Goal: Task Accomplishment & Management: Use online tool/utility

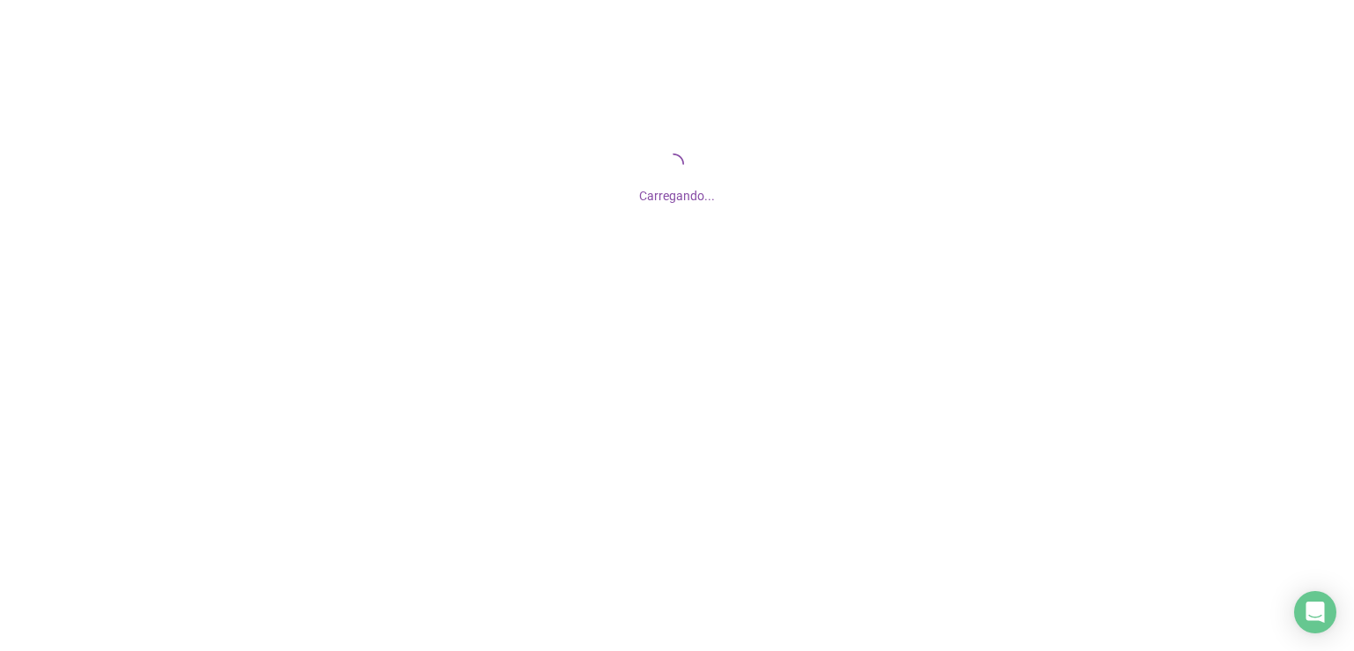
drag, startPoint x: 454, startPoint y: 0, endPoint x: 258, endPoint y: 168, distance: 257.6
click at [258, 168] on div "Carregando..." at bounding box center [677, 176] width 1354 height 353
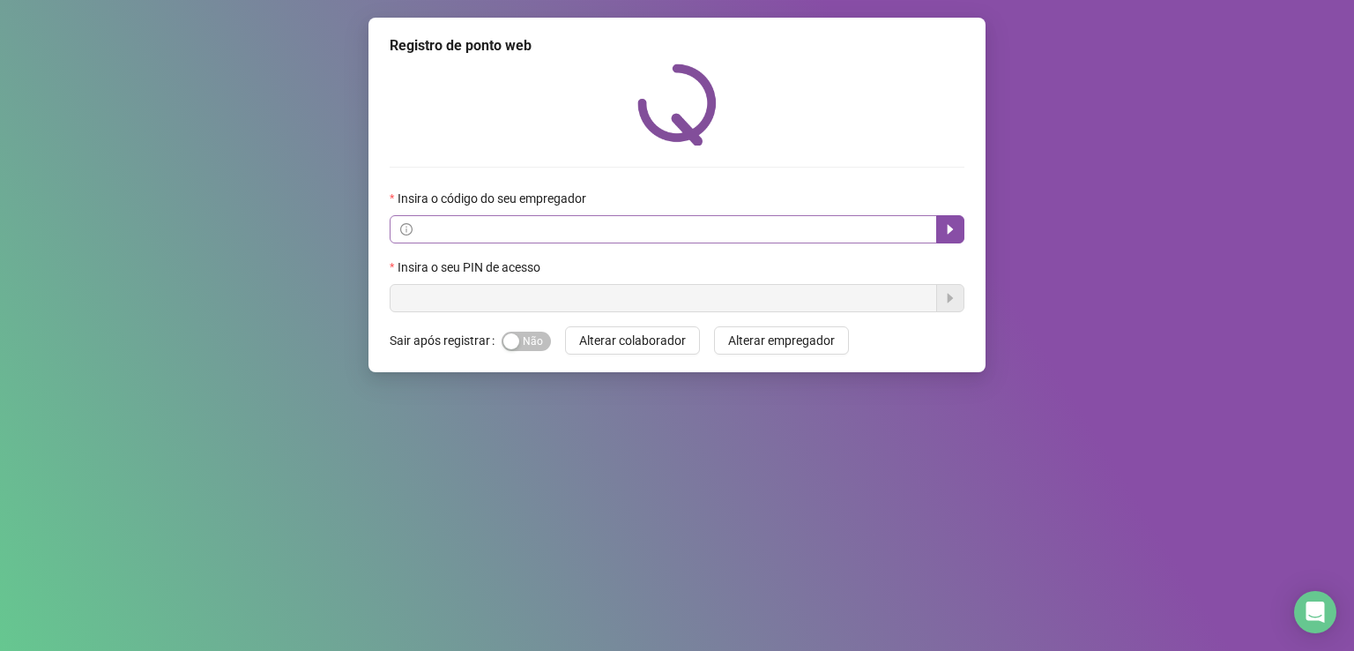
click at [647, 240] on span at bounding box center [664, 229] width 548 height 28
click at [949, 234] on icon "caret-right" at bounding box center [950, 229] width 14 height 14
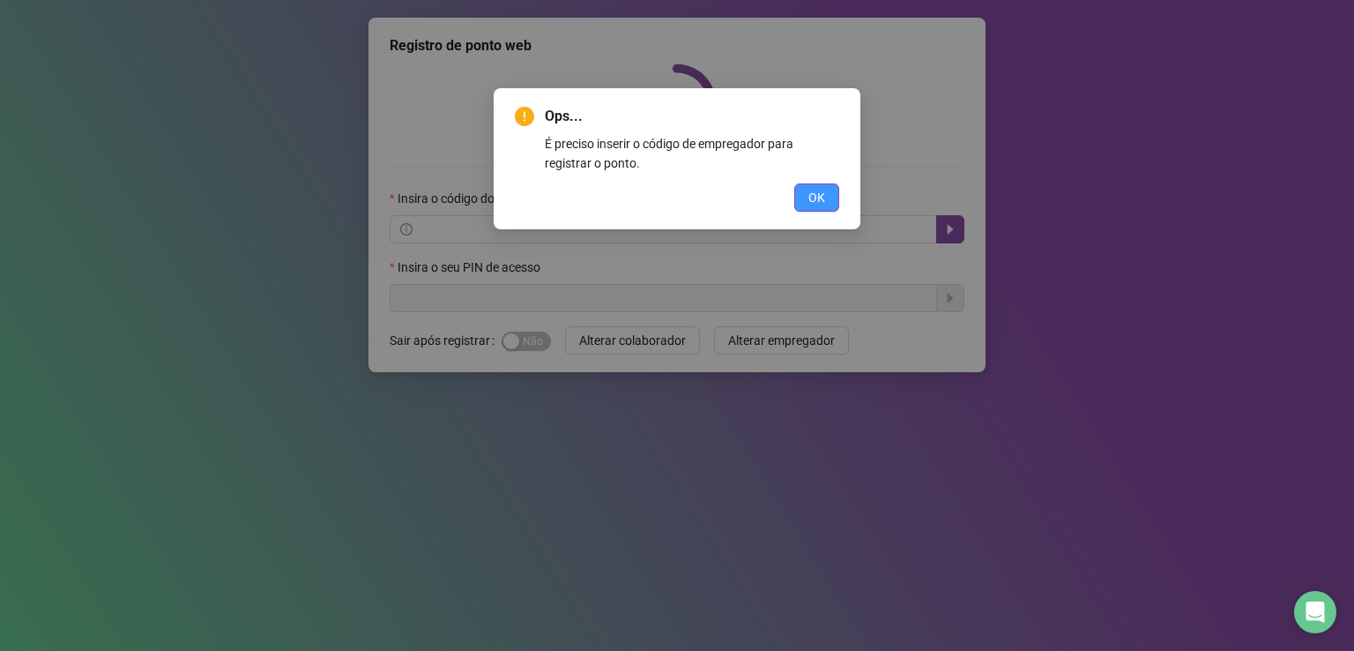
click at [824, 185] on button "OK" at bounding box center [816, 197] width 45 height 28
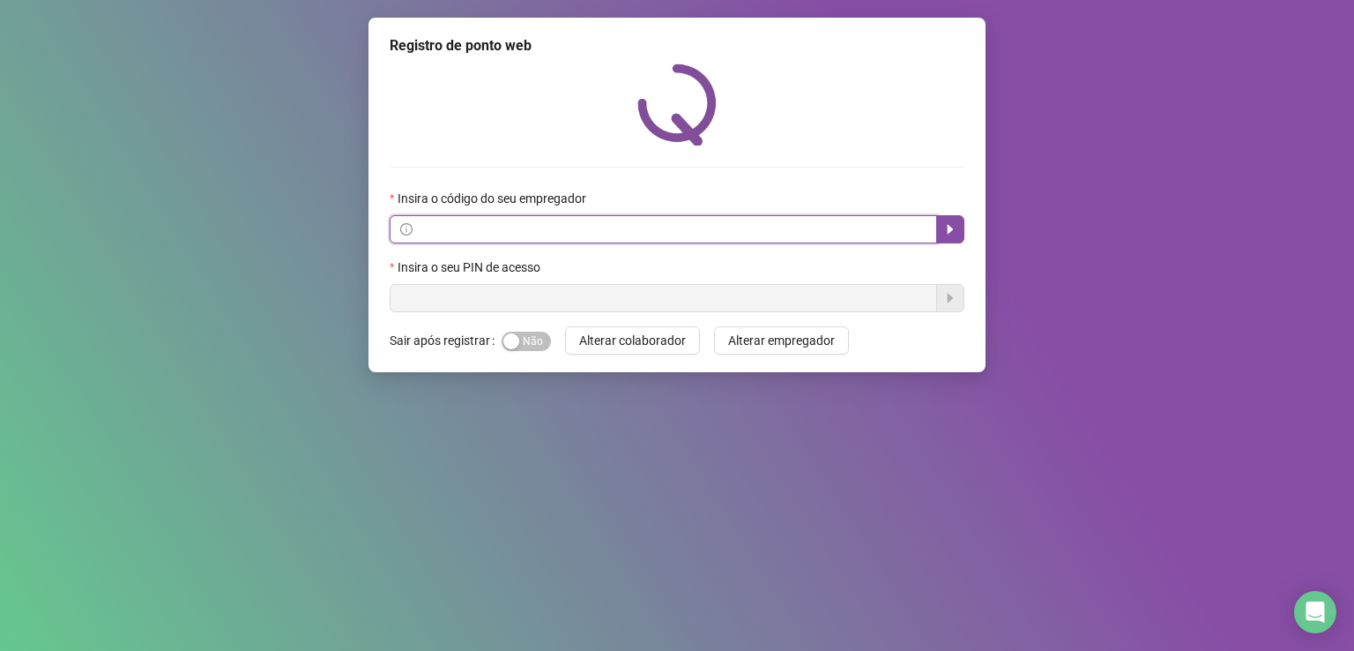
click at [436, 235] on input "text" at bounding box center [671, 229] width 510 height 19
type input "*"
click at [956, 227] on icon "caret-right" at bounding box center [950, 229] width 14 height 14
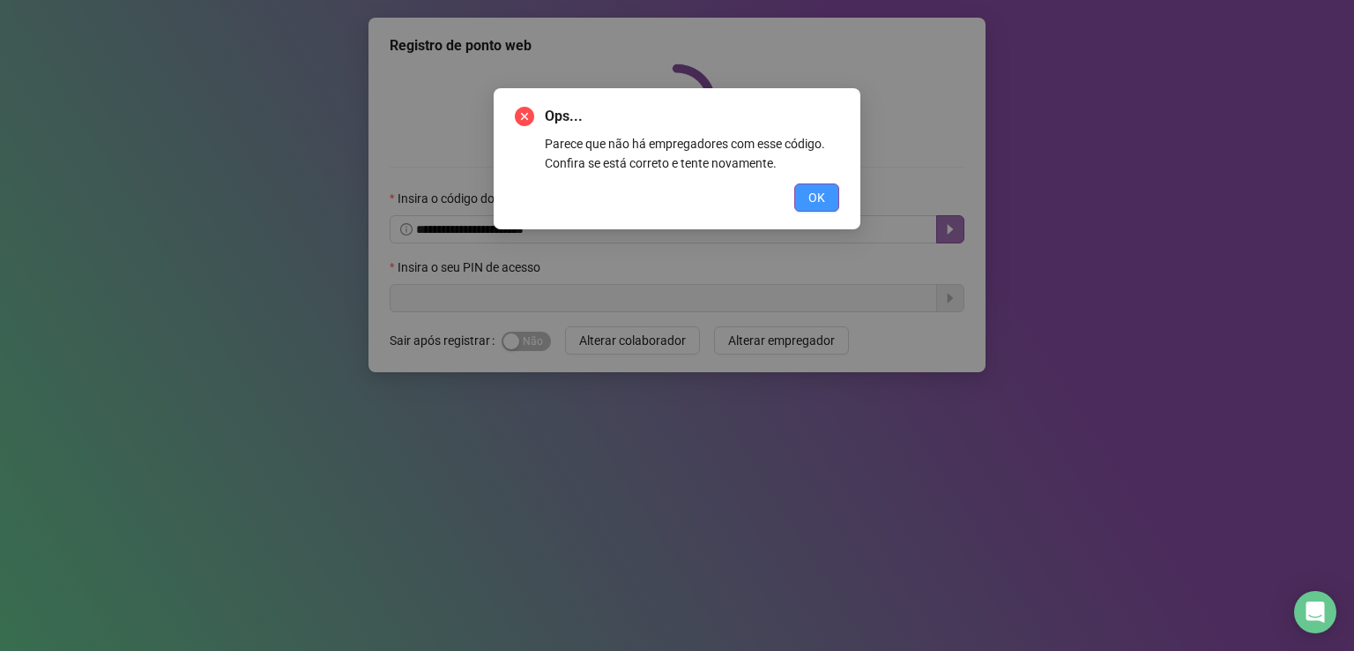
click at [815, 202] on span "OK" at bounding box center [816, 197] width 17 height 19
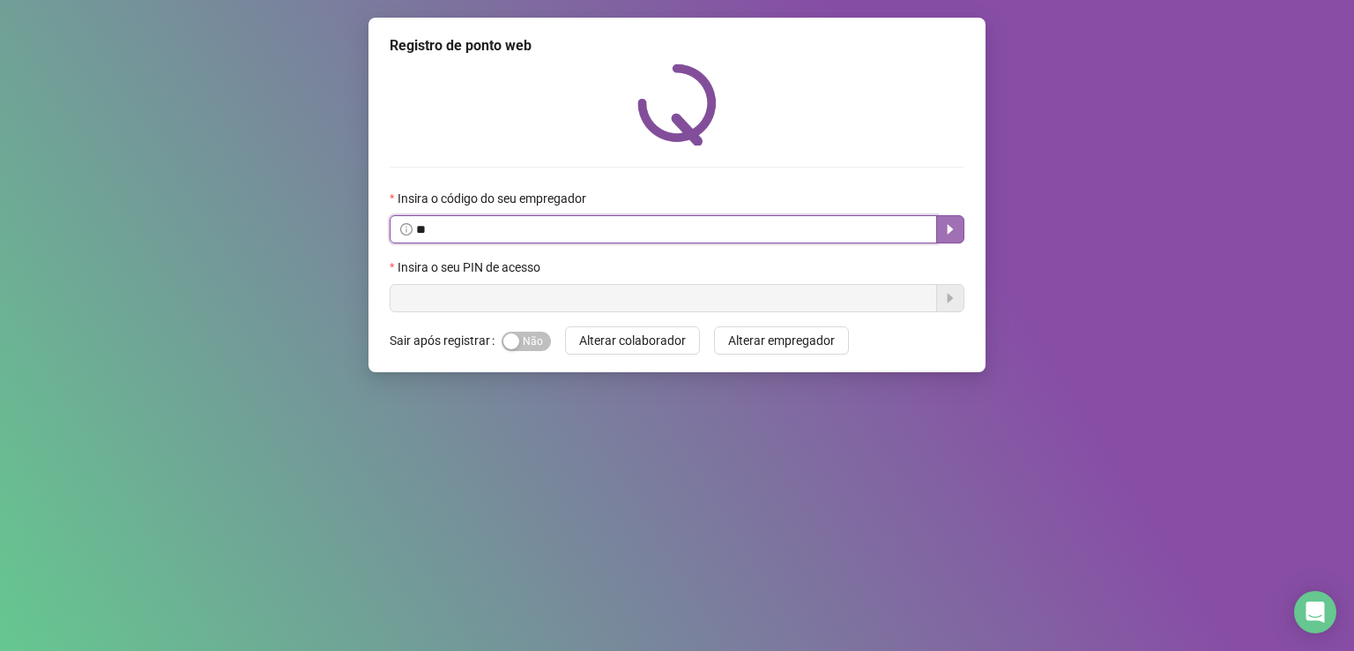
type input "*"
type input "**********"
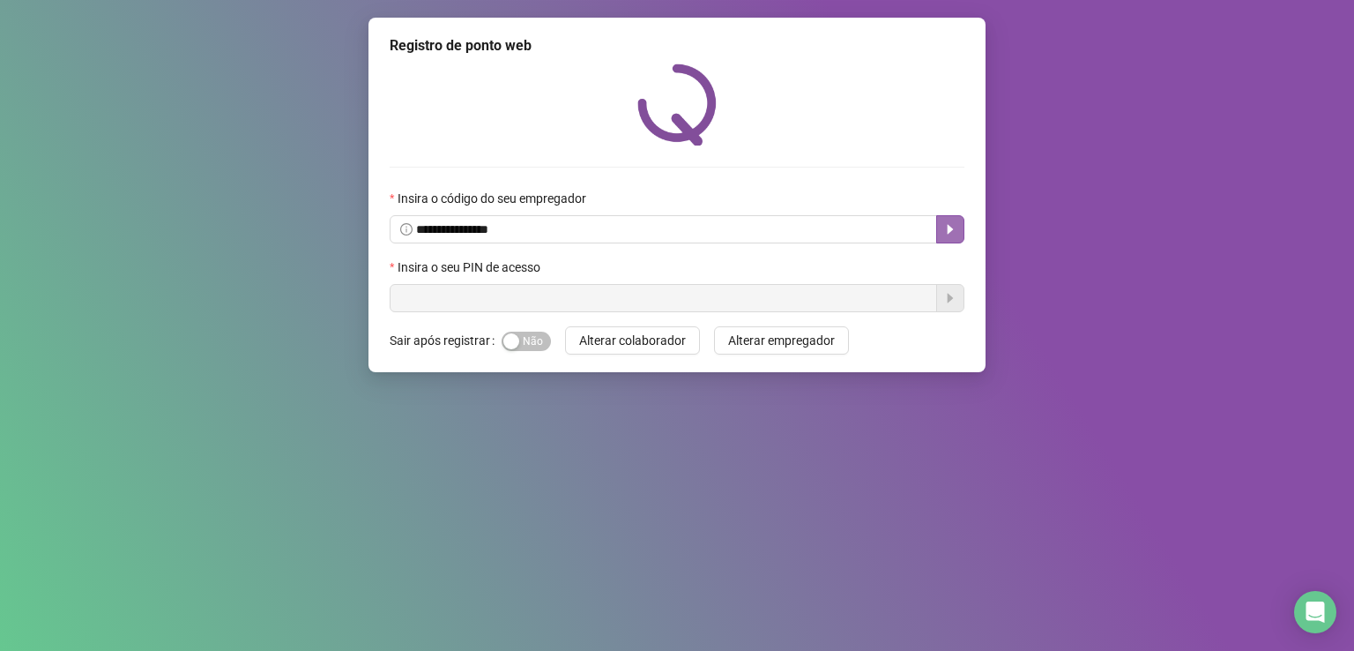
click at [961, 236] on button "button" at bounding box center [950, 229] width 28 height 28
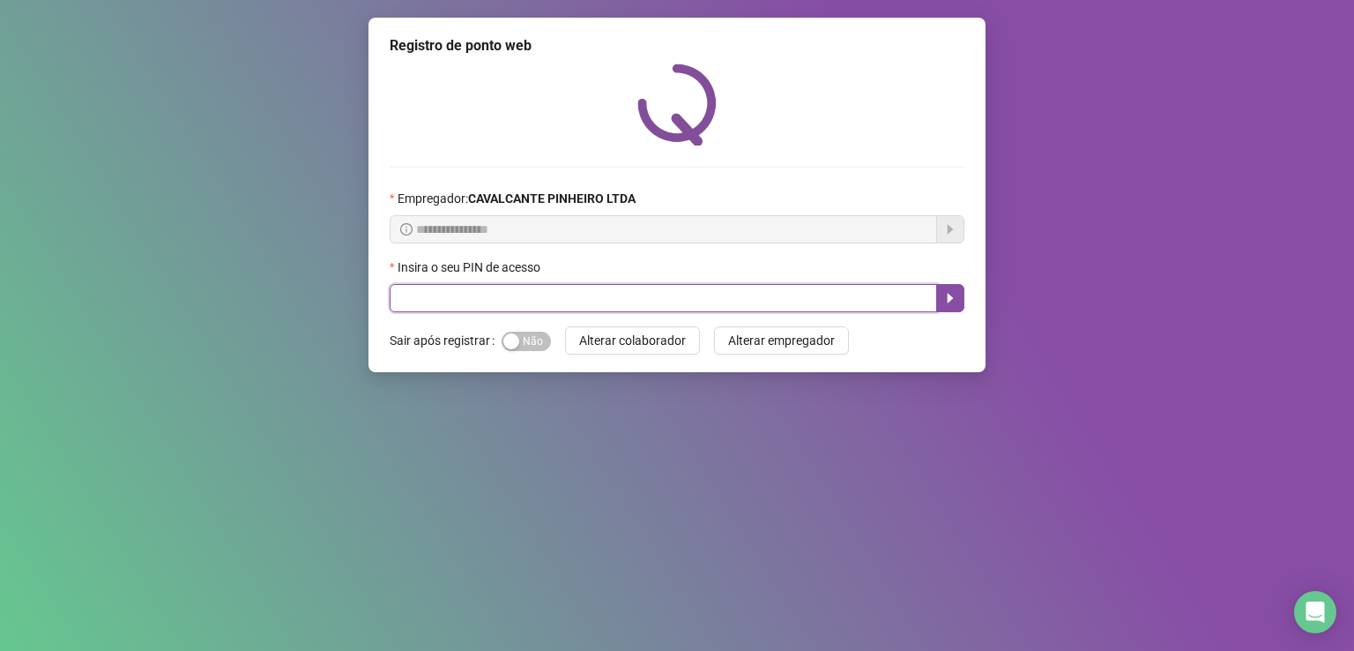
click at [571, 299] on input "text" at bounding box center [664, 298] width 548 height 28
type input "*****"
click at [951, 297] on icon "caret-right" at bounding box center [950, 298] width 14 height 14
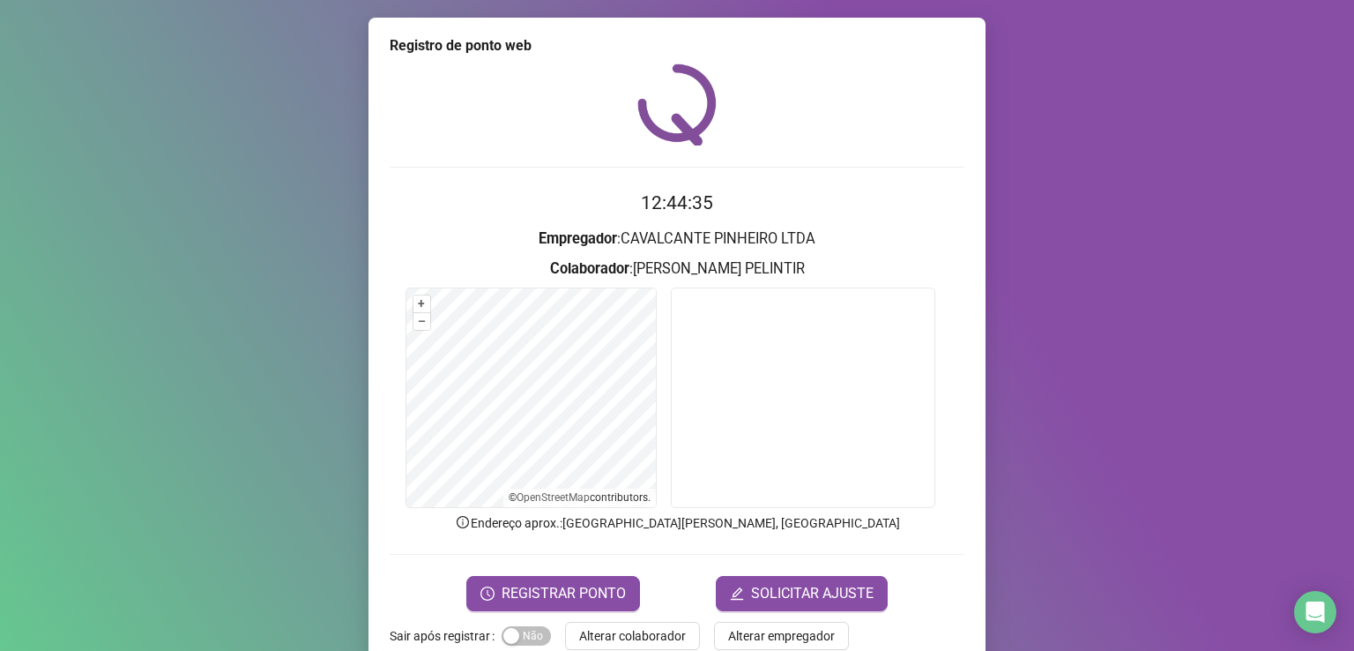
click at [950, 576] on div "REGISTRAR PONTO SOLICITAR AJUSTE" at bounding box center [677, 593] width 575 height 35
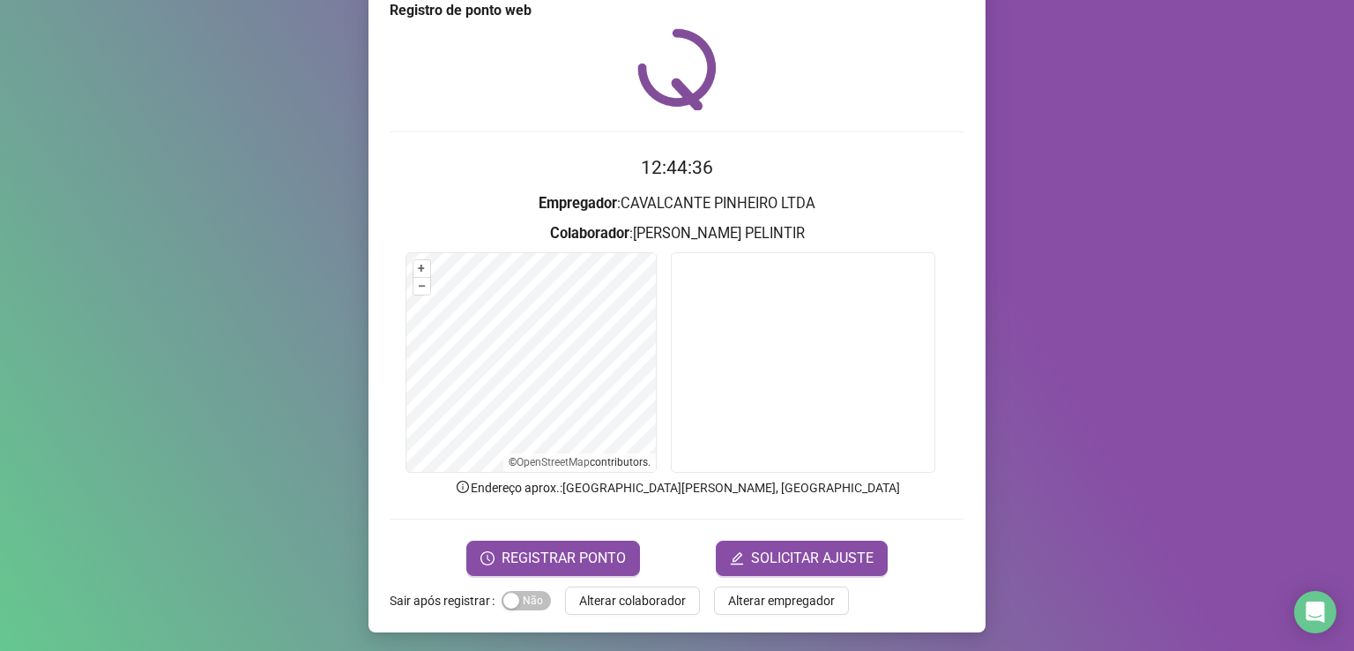
scroll to position [36, 0]
click at [528, 601] on span "Sim Não" at bounding box center [526, 599] width 49 height 19
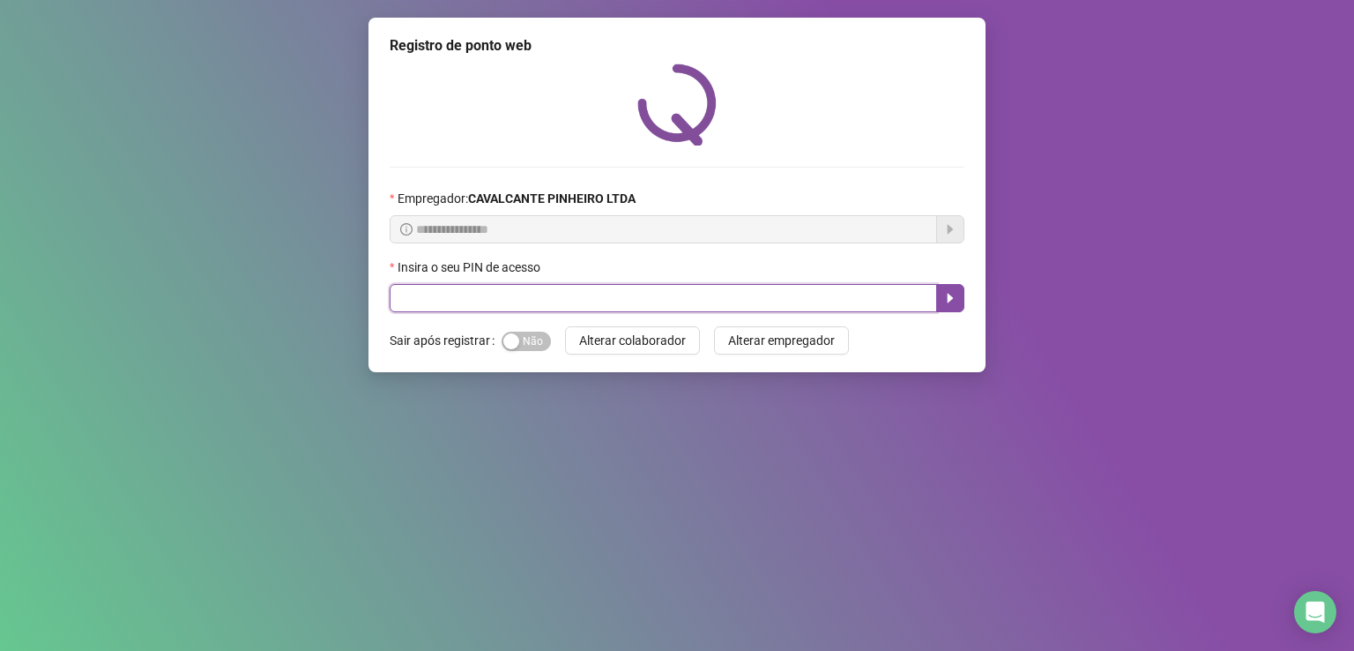
click at [471, 304] on input "text" at bounding box center [664, 298] width 548 height 28
type input "*****"
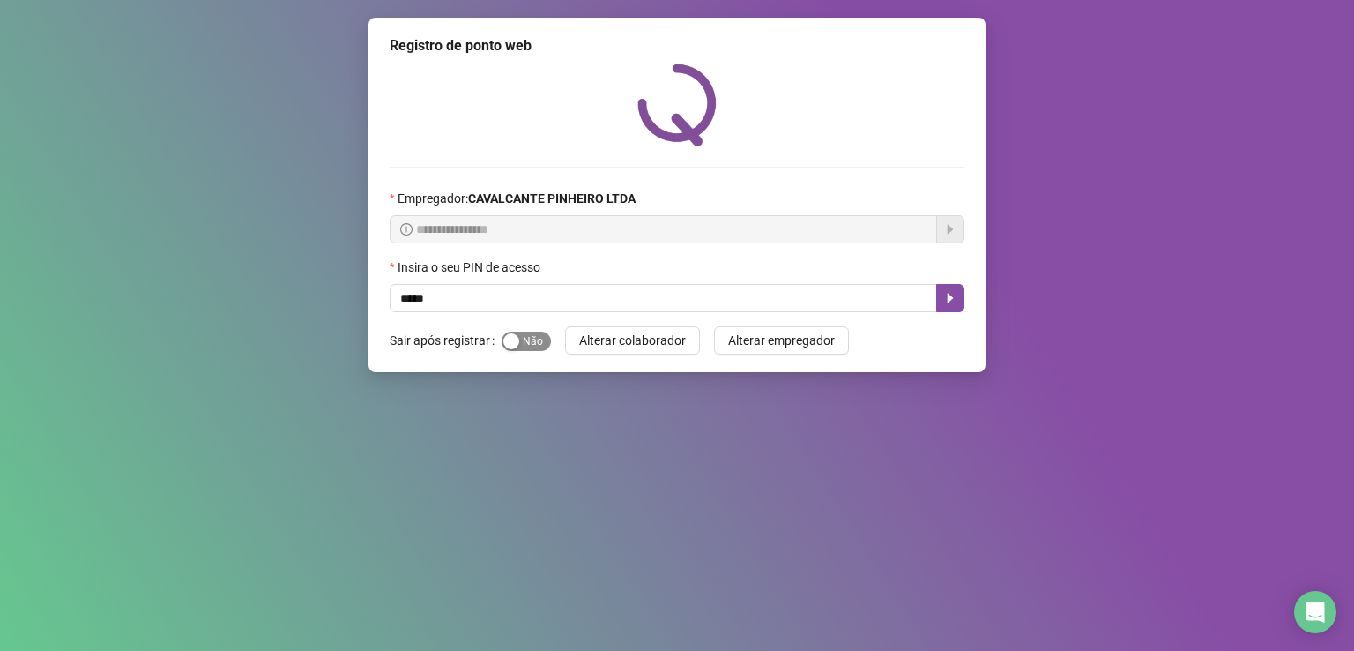
click at [540, 345] on span "Sim Não" at bounding box center [526, 341] width 49 height 19
click at [508, 339] on span "Sim Não" at bounding box center [526, 341] width 49 height 19
click at [949, 304] on icon "caret-right" at bounding box center [950, 298] width 14 height 14
click at [1232, 436] on div "**********" at bounding box center [677, 325] width 1354 height 651
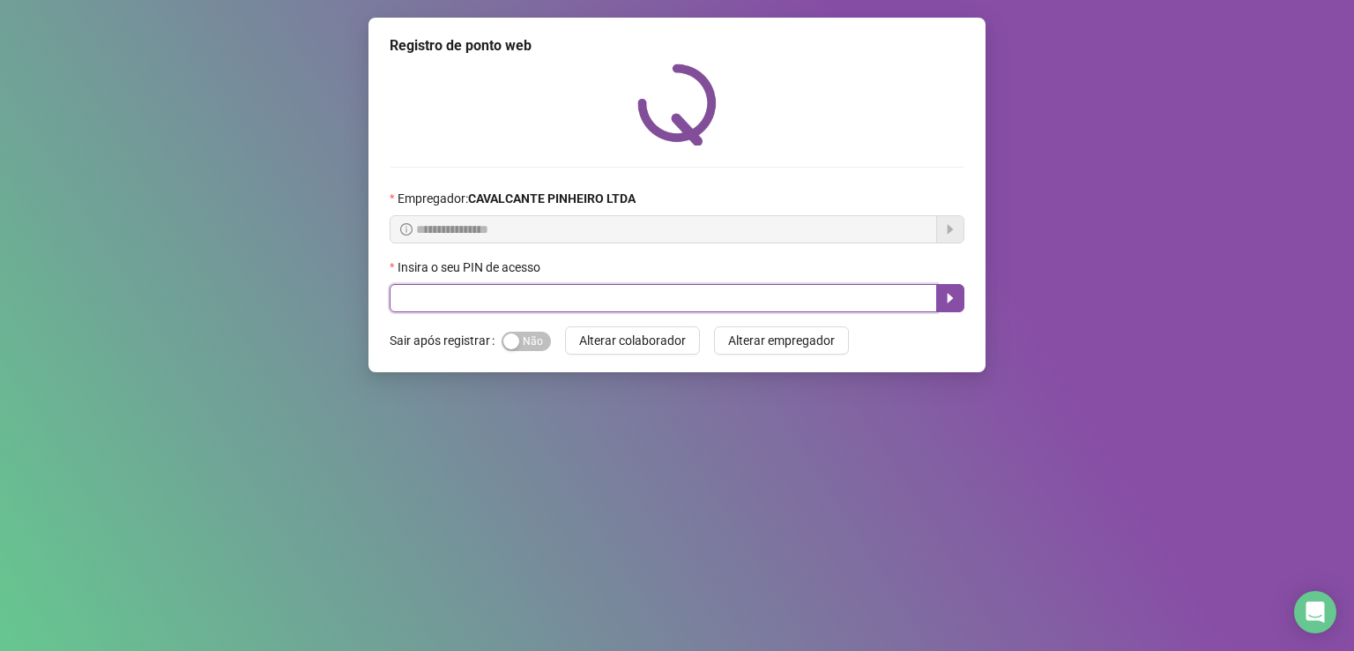
click at [456, 301] on input "text" at bounding box center [664, 298] width 548 height 28
type input "*****"
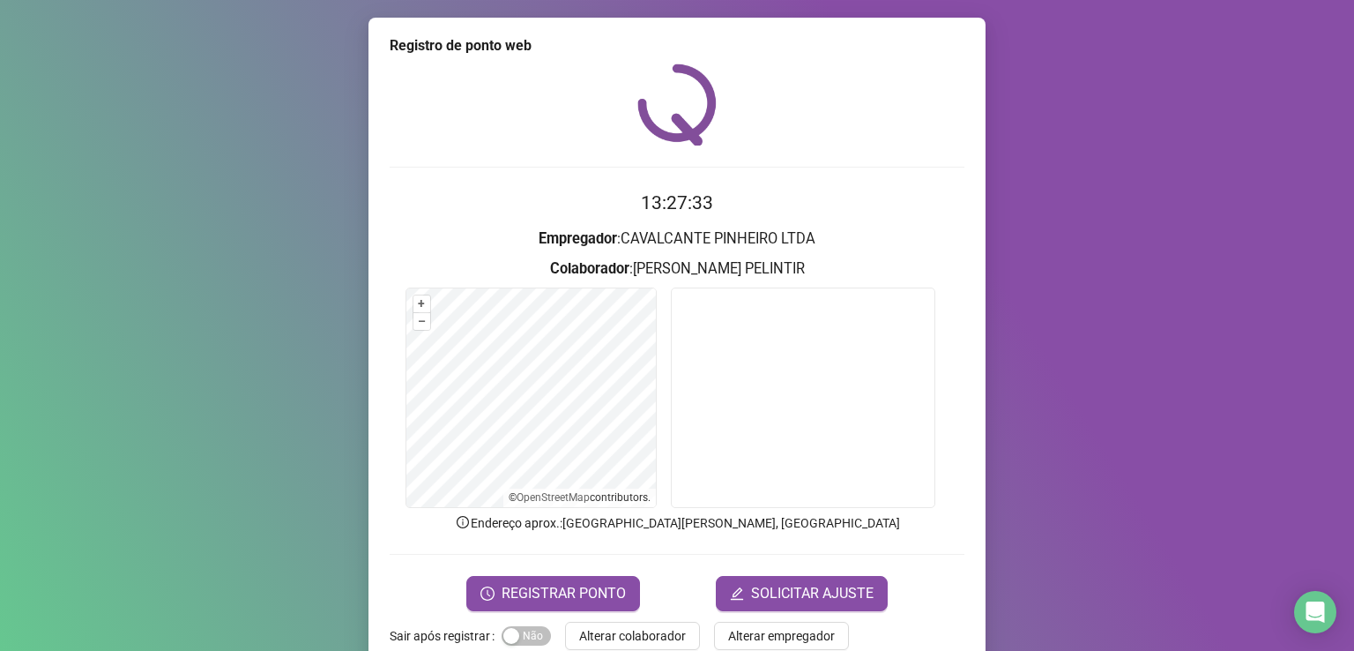
click at [541, 571] on form "13:27:33 Empregador : CAVALCANTE PINHEIRO LTDA Colaborador : [PERSON_NAME] + – …" at bounding box center [677, 399] width 575 height 421
click at [541, 576] on button "REGISTRAR PONTO" at bounding box center [553, 593] width 174 height 35
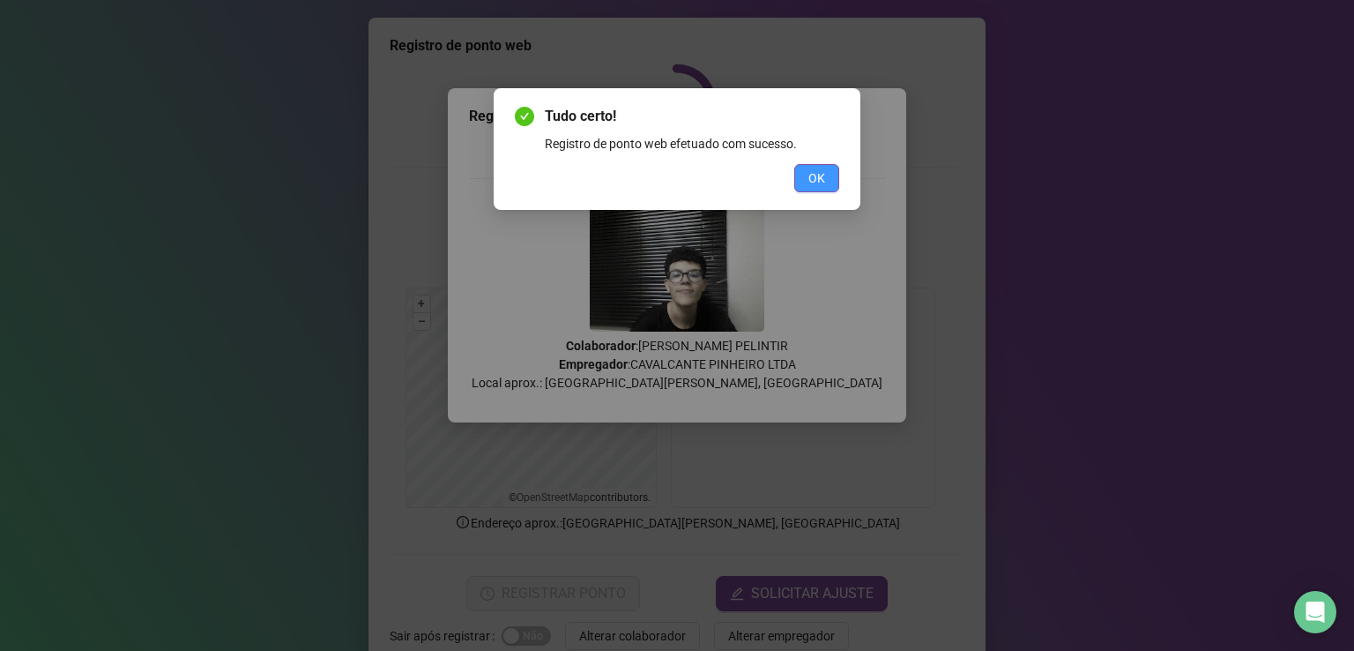
click at [809, 174] on span "OK" at bounding box center [816, 177] width 17 height 19
